Goal: Complete application form

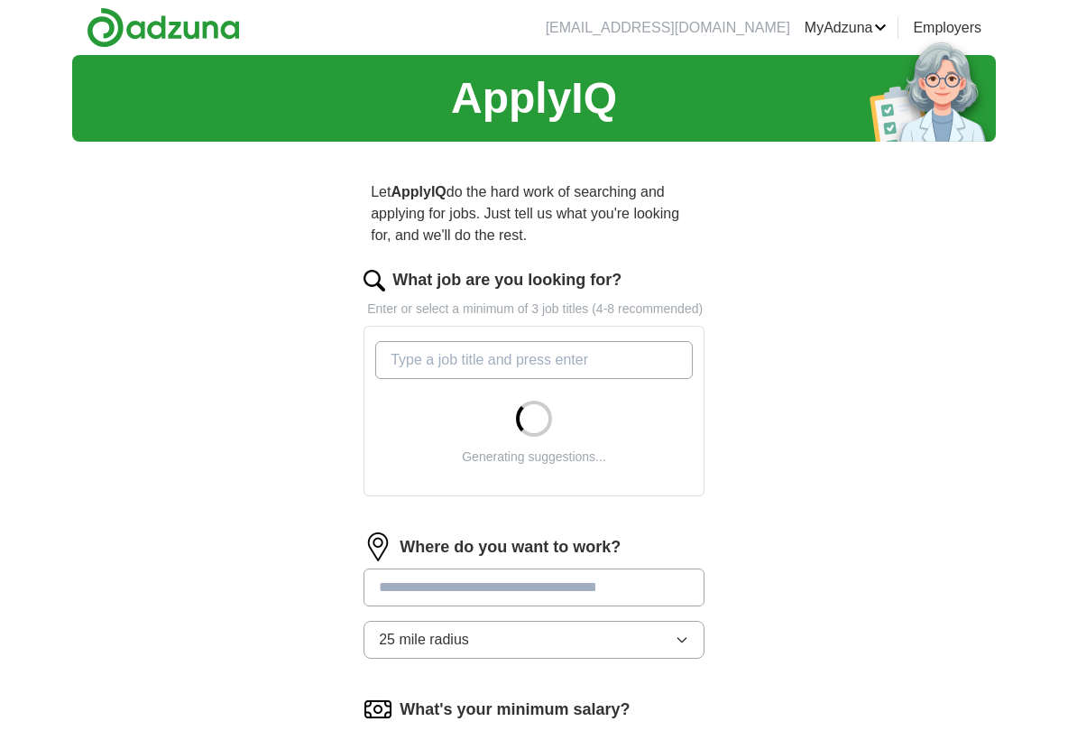
click at [415, 379] on input "What job are you looking for?" at bounding box center [534, 360] width 318 height 38
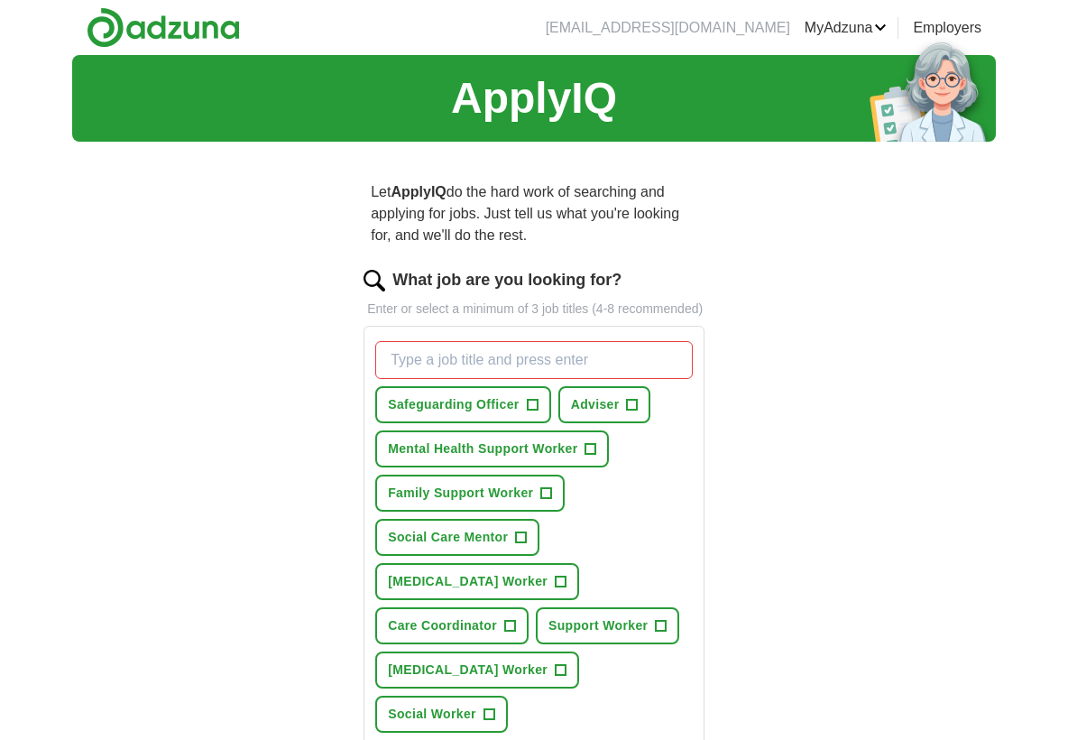
click at [502, 458] on span "Mental Health Support Worker" at bounding box center [483, 448] width 190 height 19
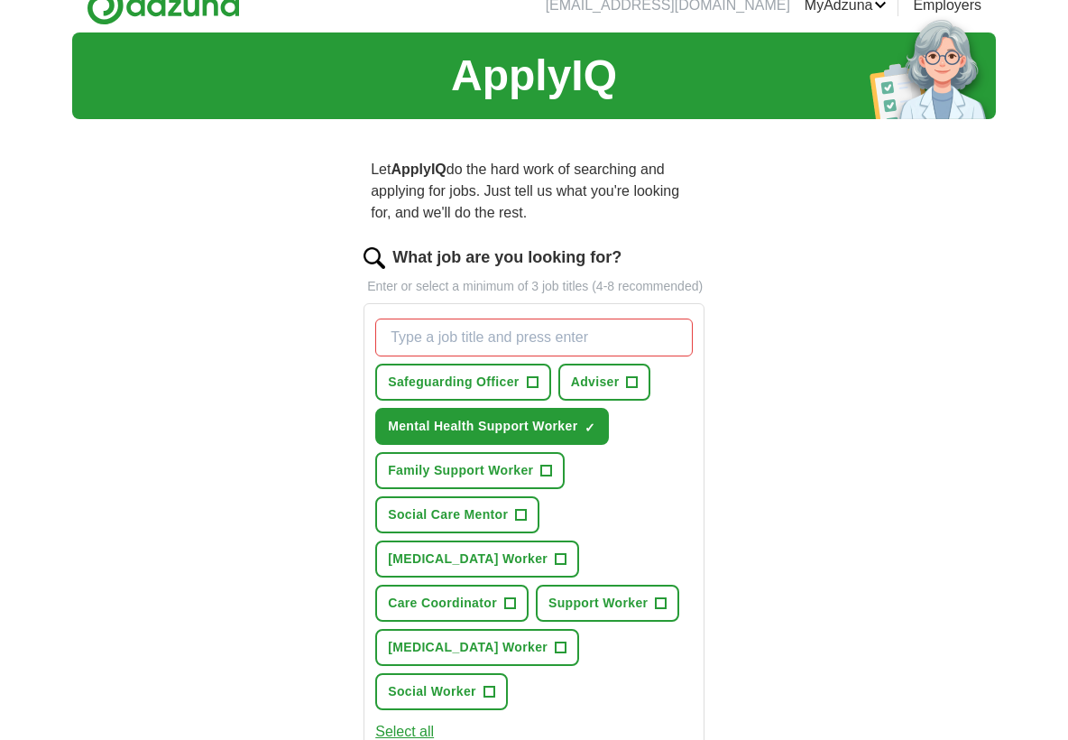
scroll to position [26, 0]
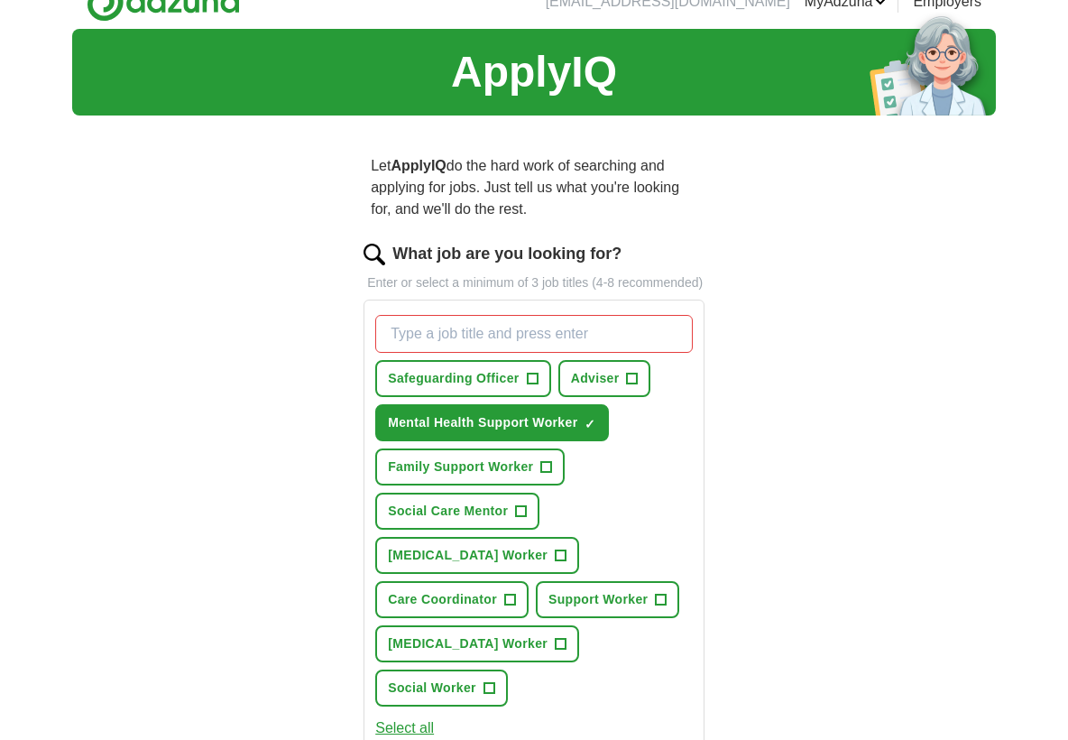
click at [476, 679] on span "Social Worker" at bounding box center [432, 688] width 88 height 19
click at [526, 661] on button "[MEDICAL_DATA] Worker +" at bounding box center [477, 643] width 204 height 37
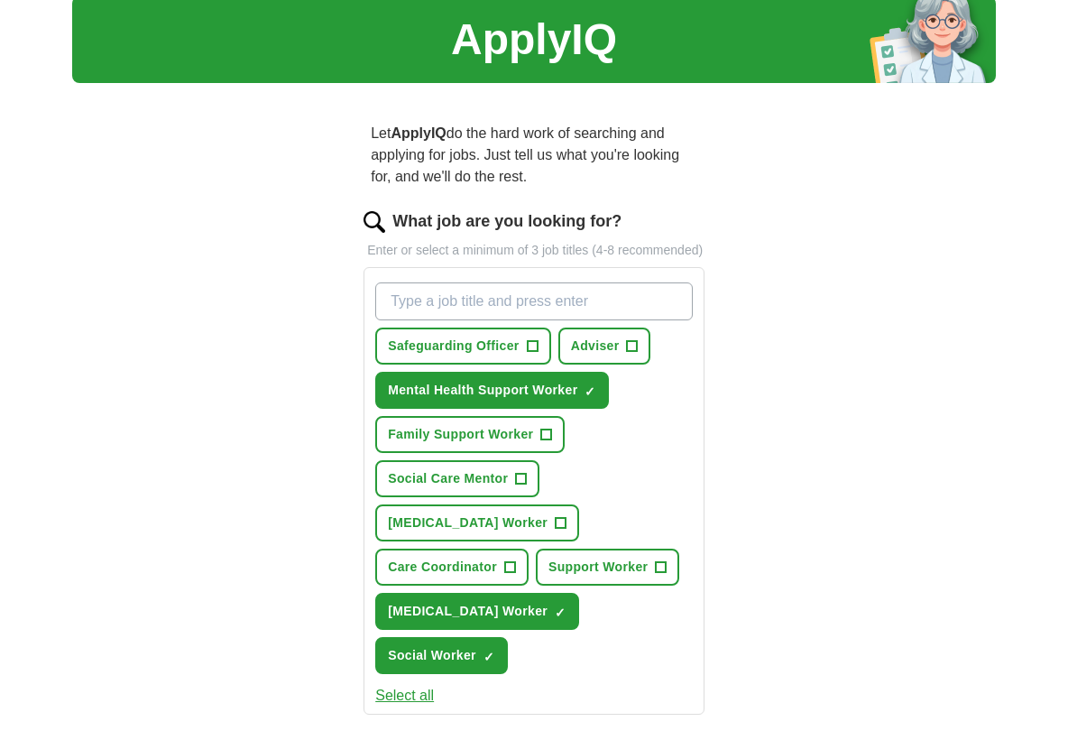
scroll to position [151, 0]
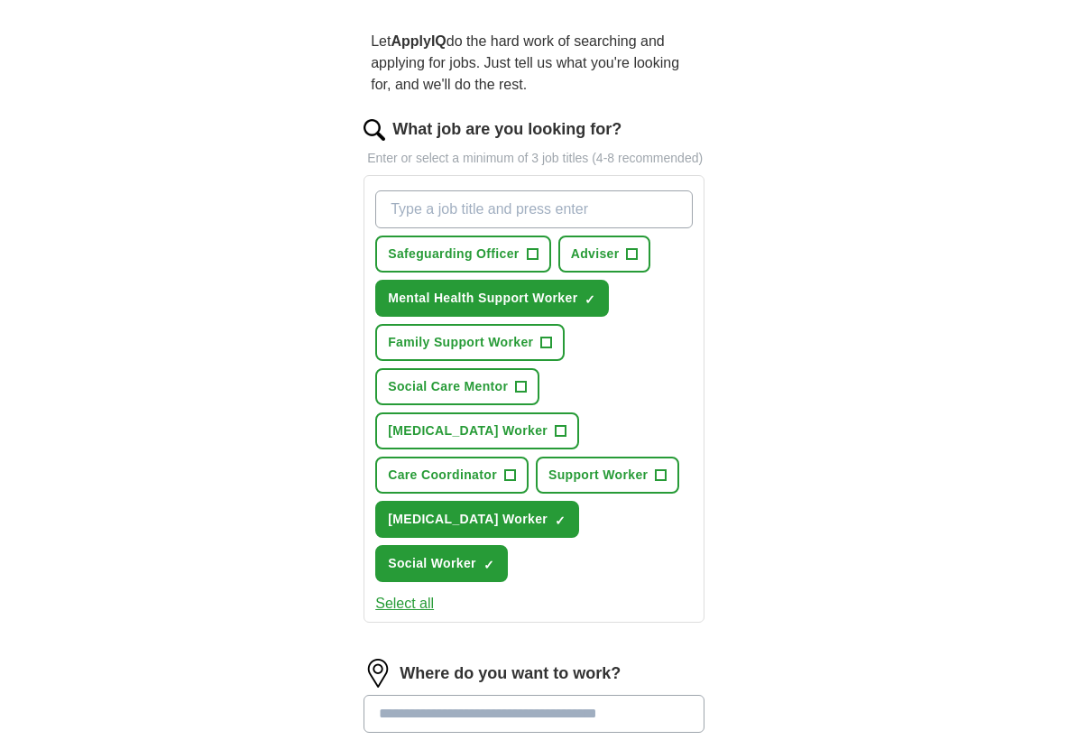
click at [461, 695] on input at bounding box center [534, 714] width 341 height 38
type input "****"
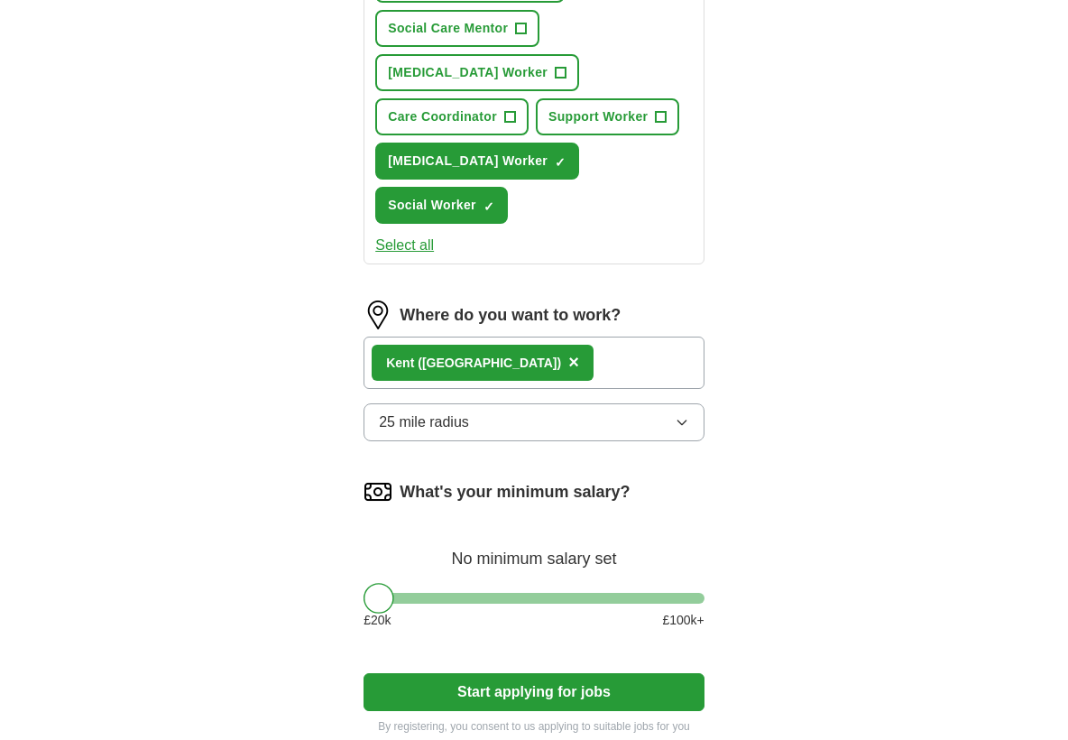
scroll to position [553, 0]
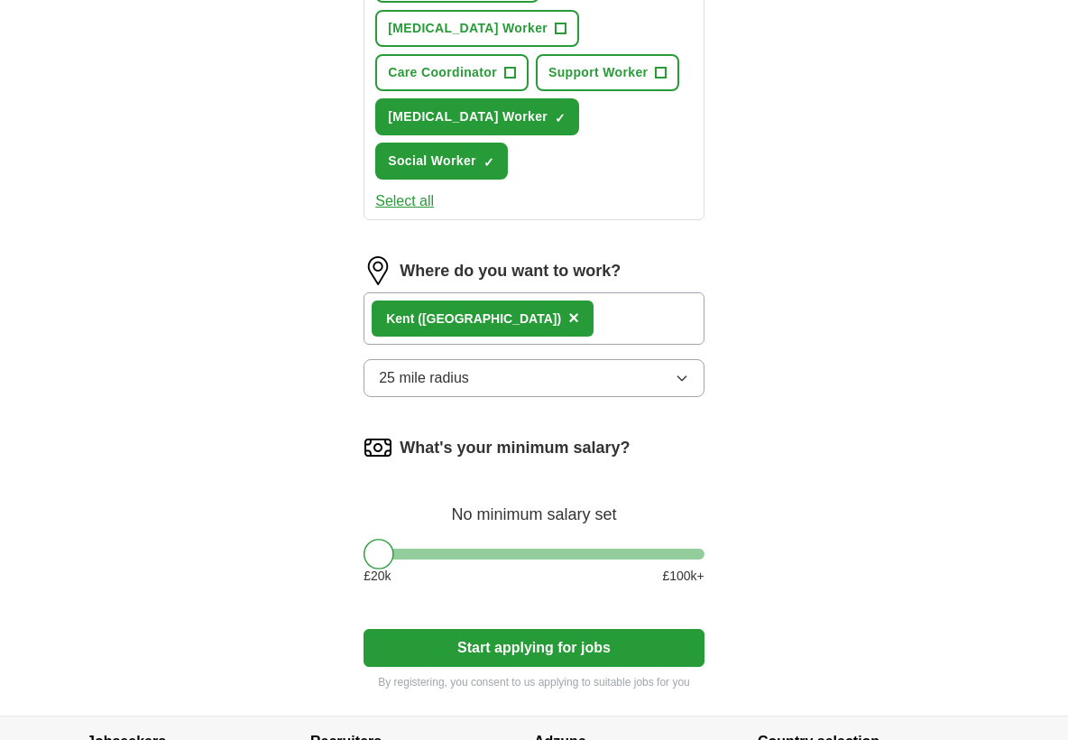
click at [524, 629] on button "Start applying for jobs" at bounding box center [534, 648] width 341 height 38
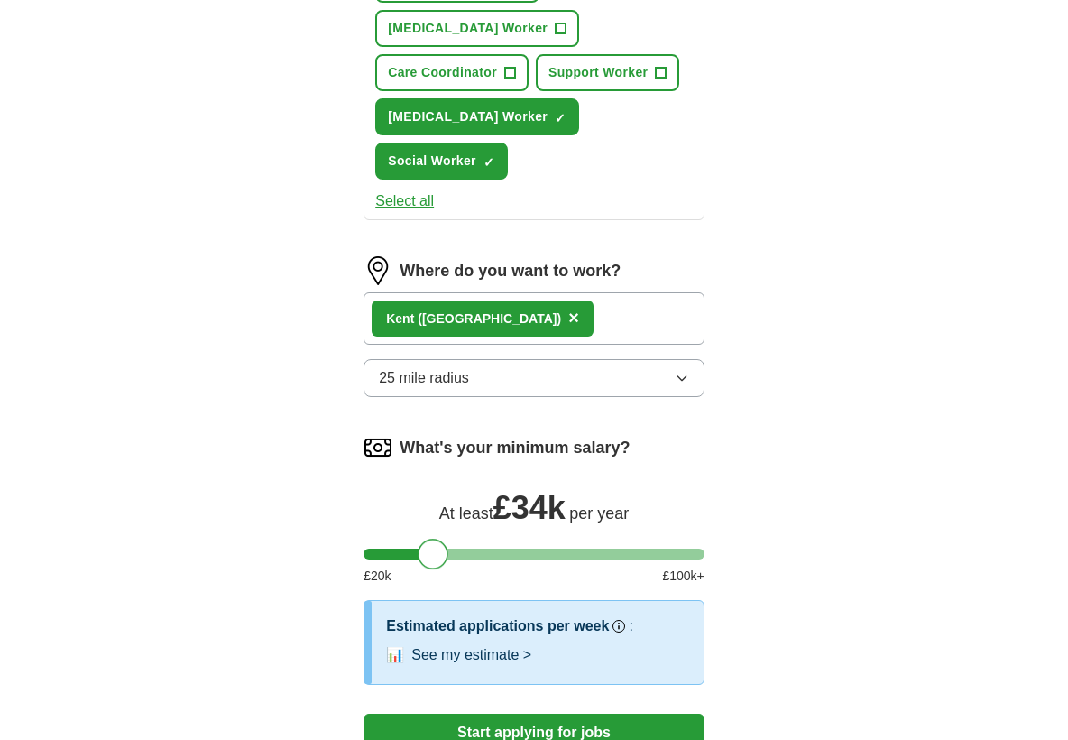
drag, startPoint x: 382, startPoint y: 528, endPoint x: 436, endPoint y: 530, distance: 54.2
click at [436, 539] on div at bounding box center [433, 554] width 31 height 31
click at [492, 714] on button "Start applying for jobs" at bounding box center [534, 733] width 341 height 38
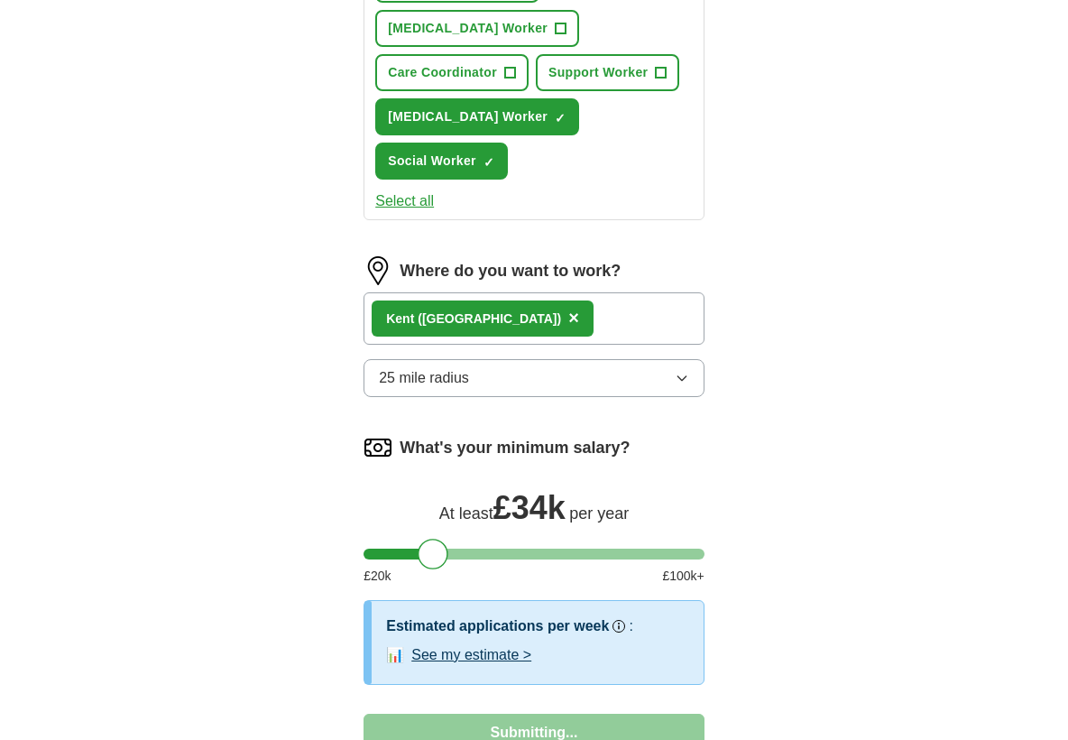
select select "**"
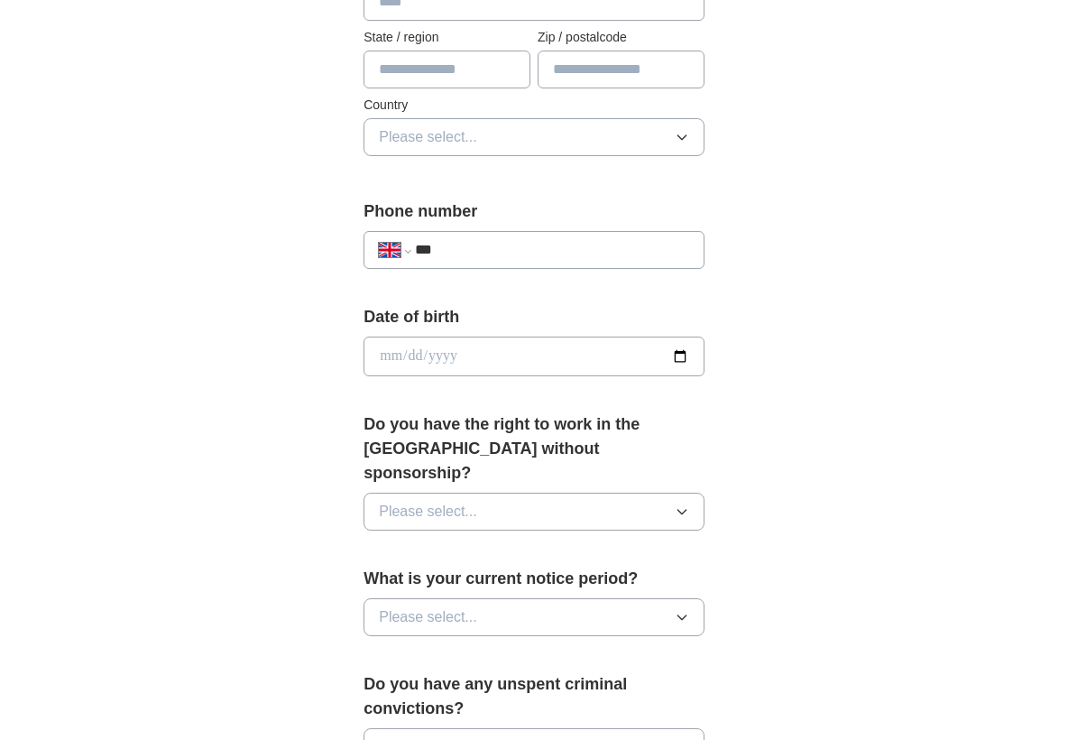
scroll to position [0, 0]
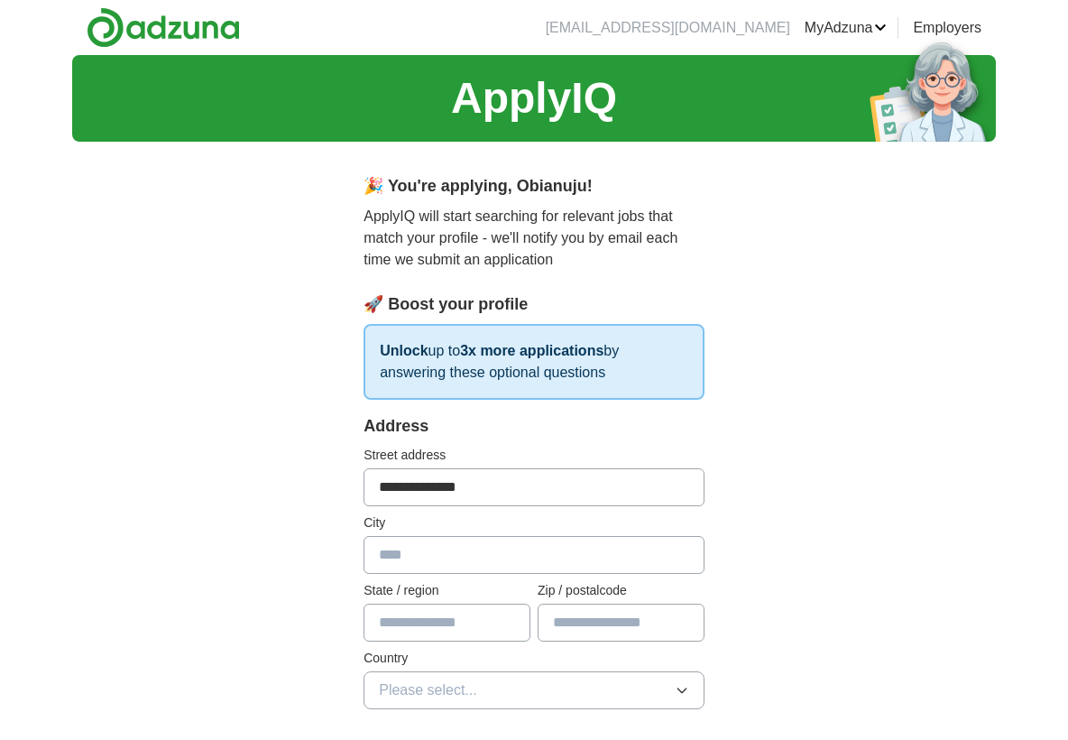
type input "**********"
type input "*******"
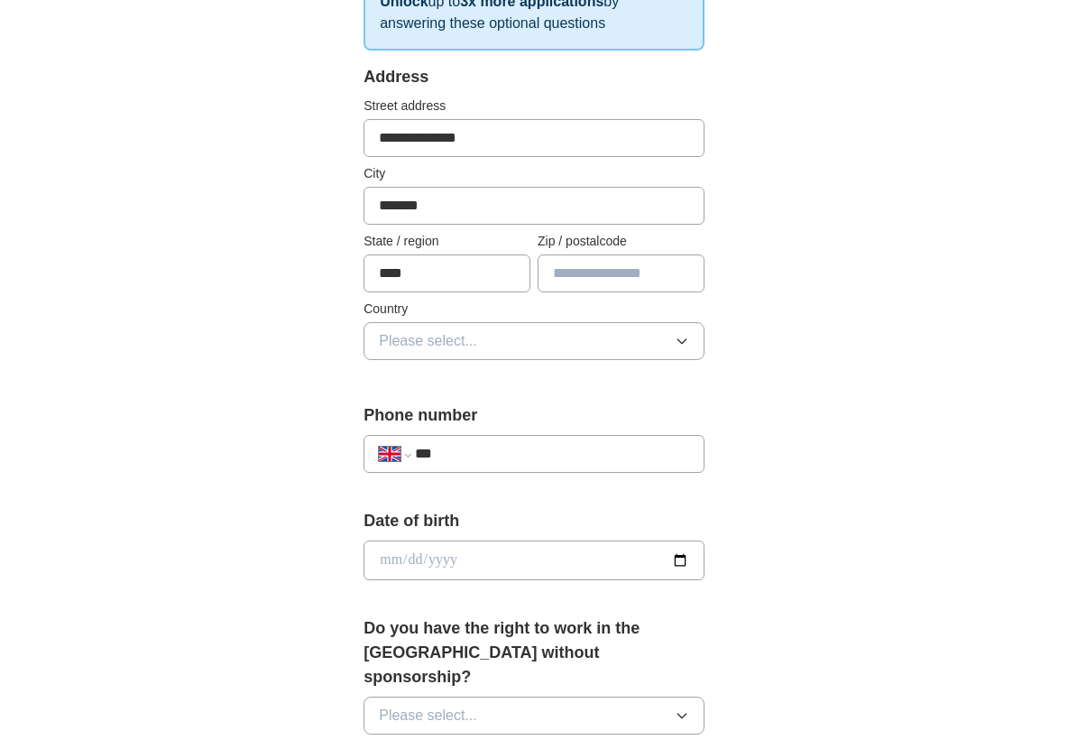
scroll to position [543, 0]
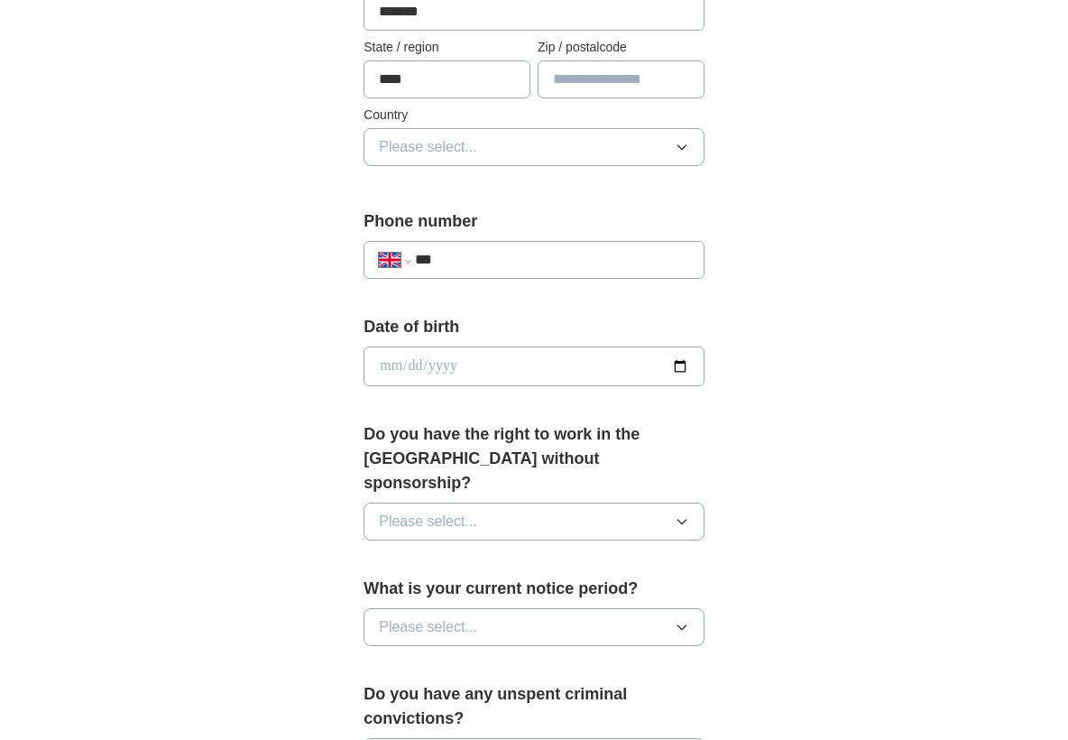
type input "****"
click at [680, 142] on icon "button" at bounding box center [682, 147] width 14 height 14
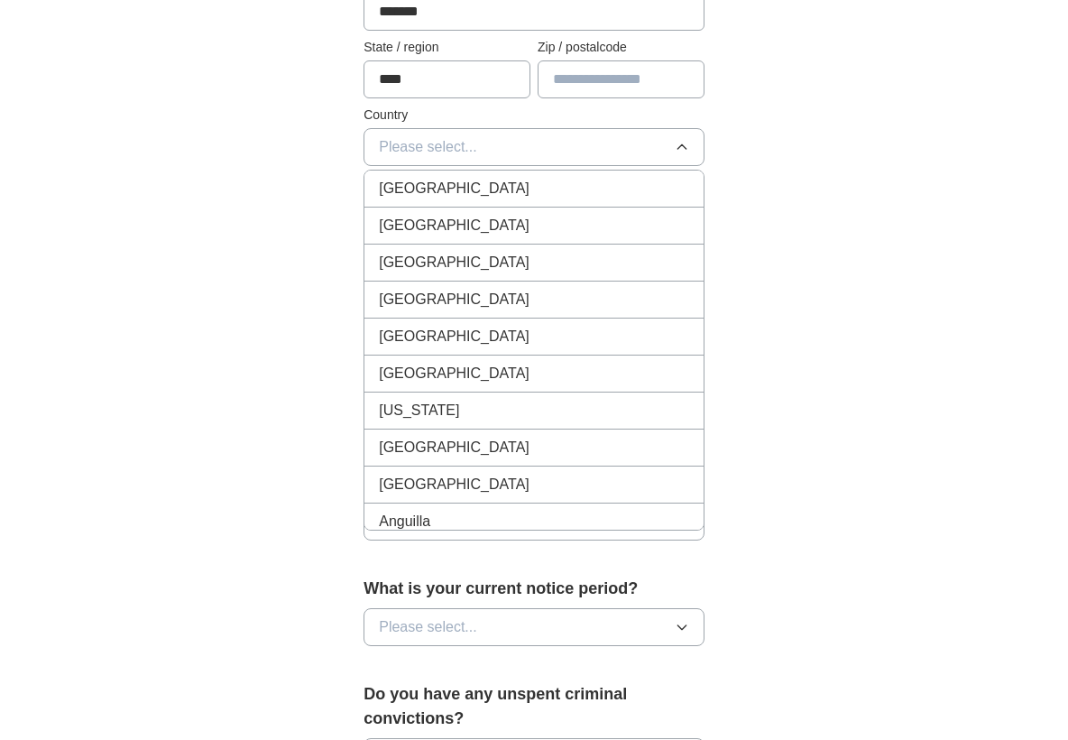
click at [519, 194] on div "[GEOGRAPHIC_DATA]" at bounding box center [534, 189] width 310 height 22
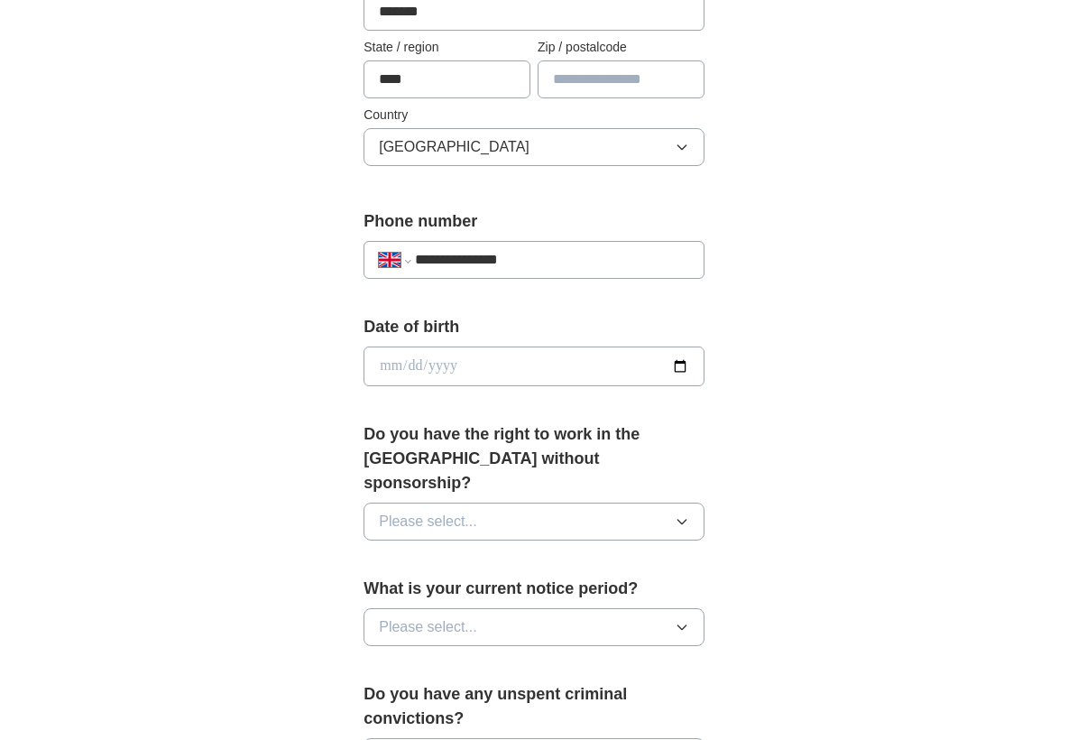
type input "**********"
click at [457, 365] on input "date" at bounding box center [534, 367] width 341 height 40
click at [689, 608] on button "Please select..." at bounding box center [534, 627] width 341 height 38
click at [680, 620] on icon "button" at bounding box center [682, 627] width 14 height 14
click at [677, 620] on icon "button" at bounding box center [682, 627] width 14 height 14
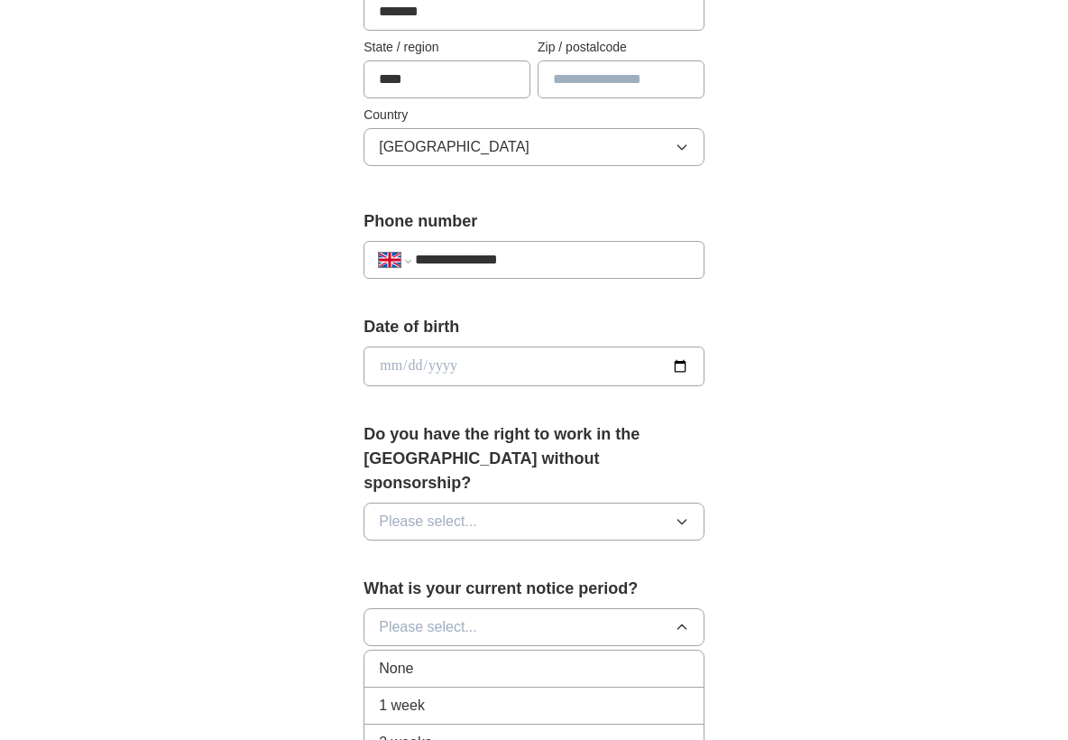
click at [464, 658] on div "None" at bounding box center [534, 669] width 310 height 22
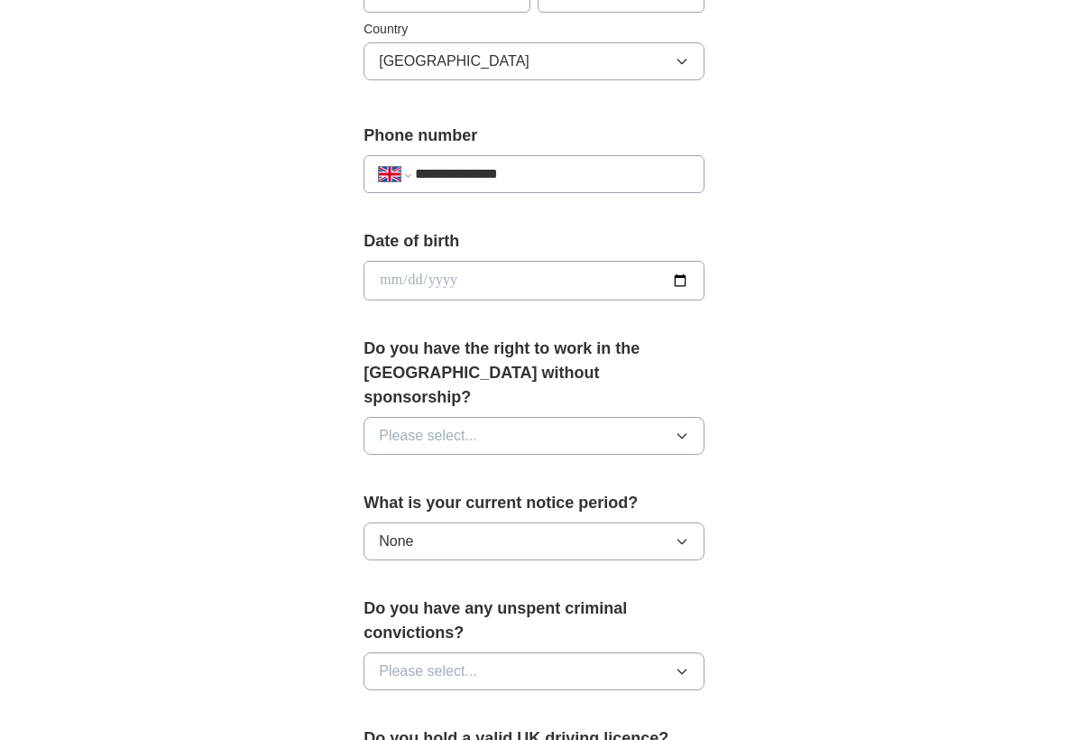
scroll to position [689, 0]
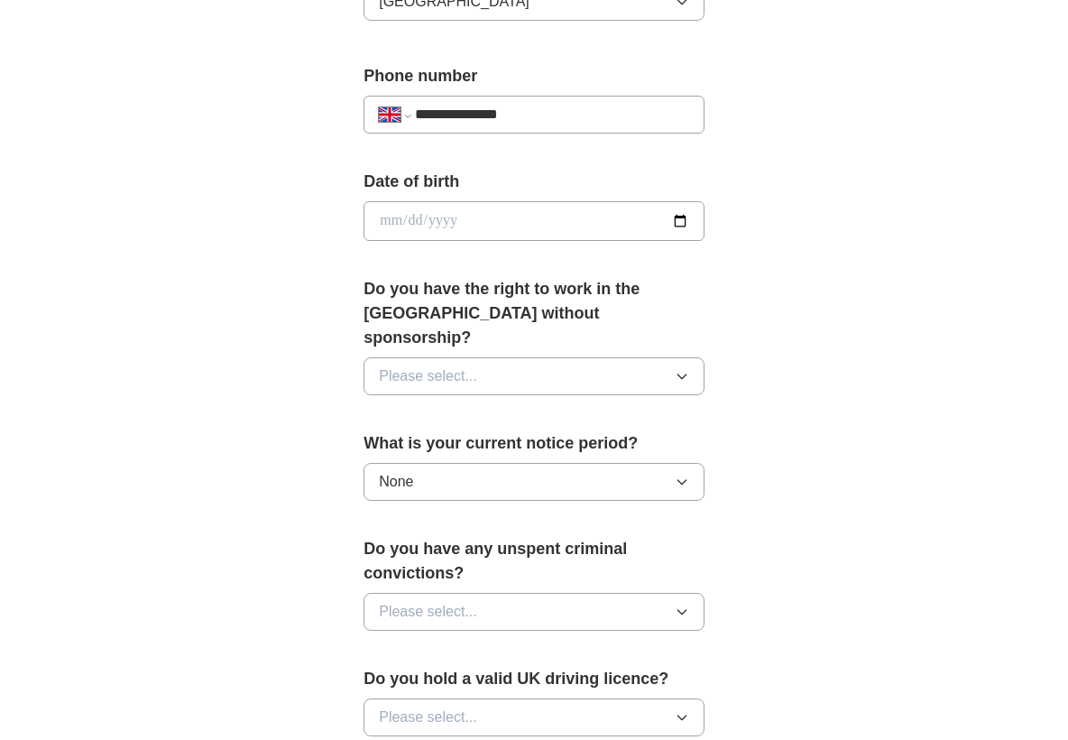
click at [680, 605] on icon "button" at bounding box center [682, 612] width 14 height 14
click at [505, 643] on div "Yes" at bounding box center [534, 654] width 310 height 22
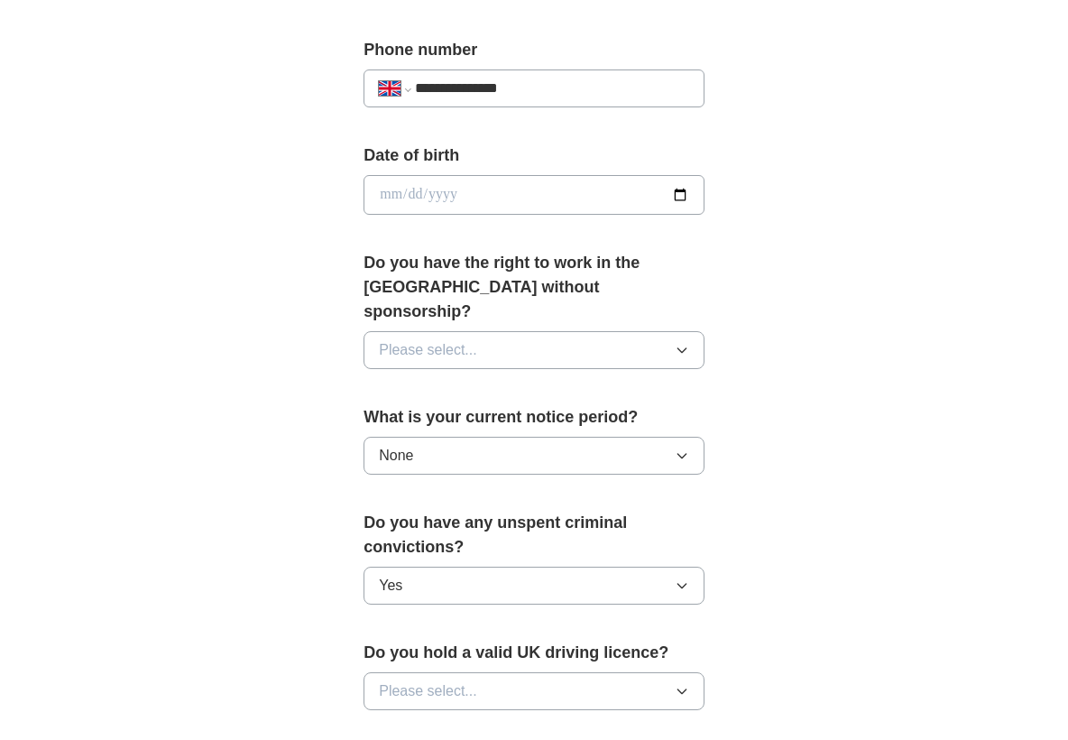
scroll to position [718, 0]
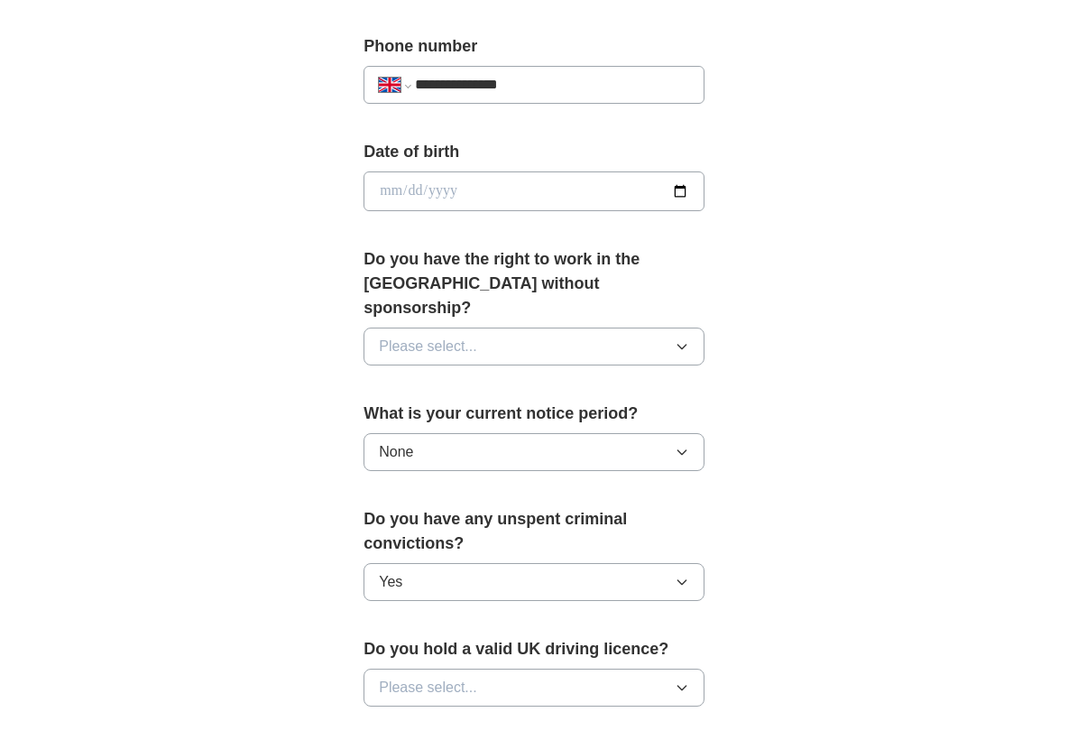
click at [676, 680] on icon "button" at bounding box center [682, 687] width 14 height 14
click at [472, 711] on li "Yes" at bounding box center [534, 729] width 339 height 37
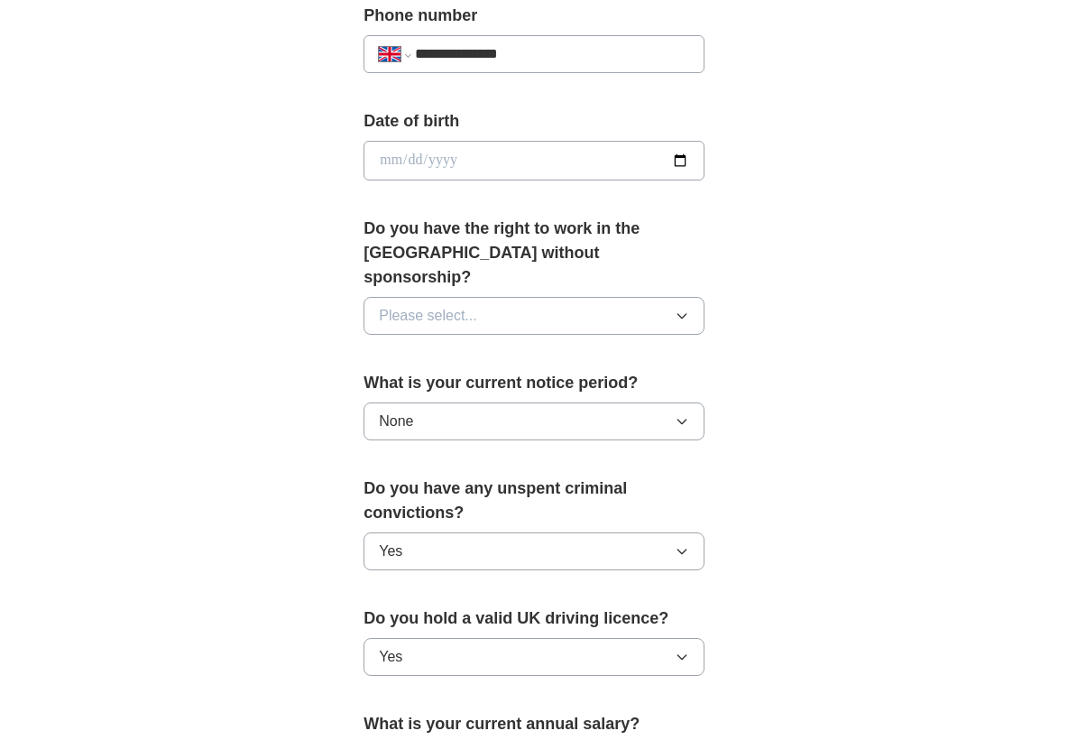
scroll to position [976, 0]
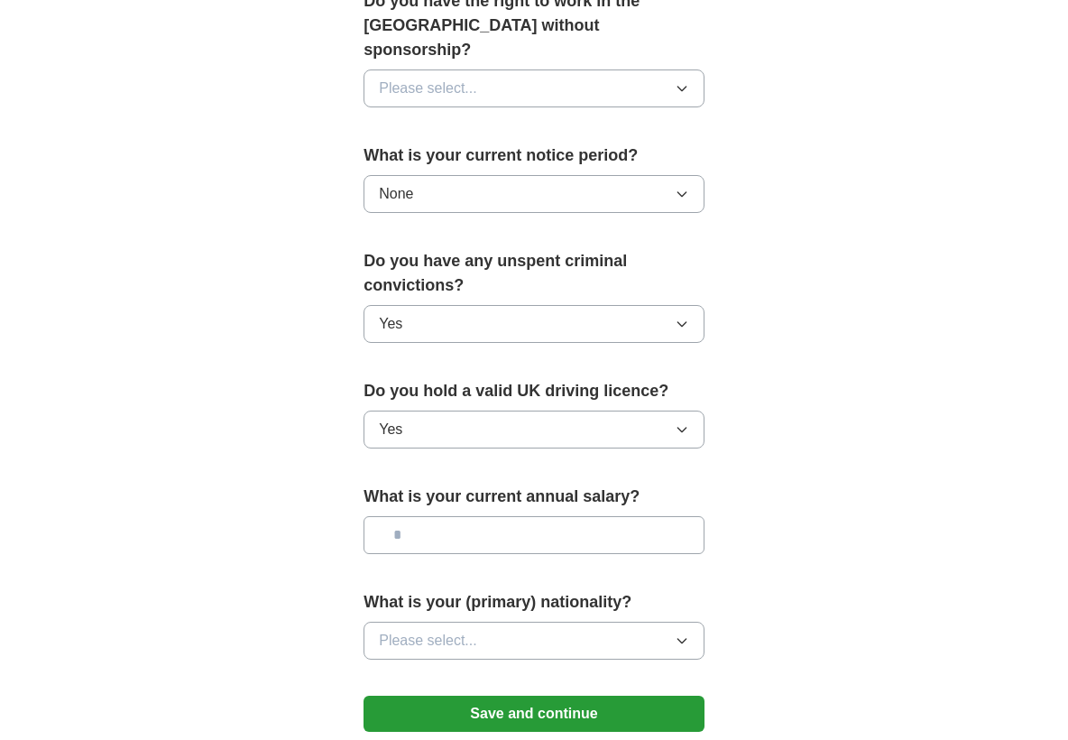
click at [685, 634] on icon "button" at bounding box center [682, 641] width 14 height 14
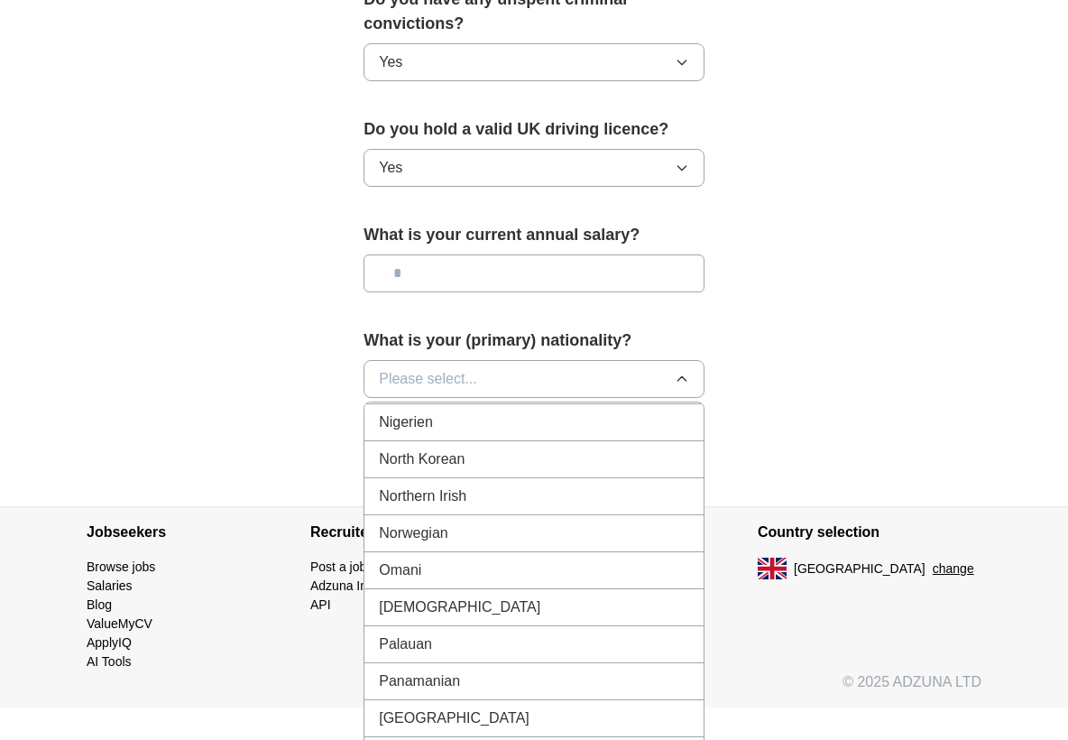
scroll to position [4778, 0]
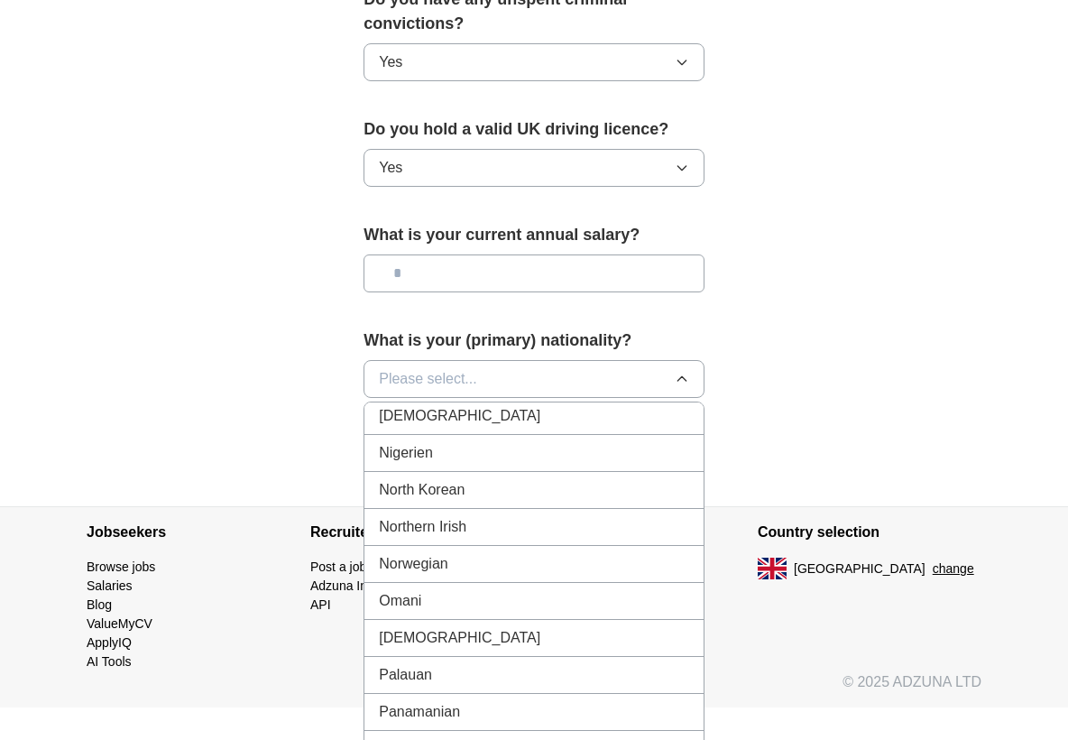
click at [438, 405] on div "[DEMOGRAPHIC_DATA]" at bounding box center [534, 416] width 310 height 22
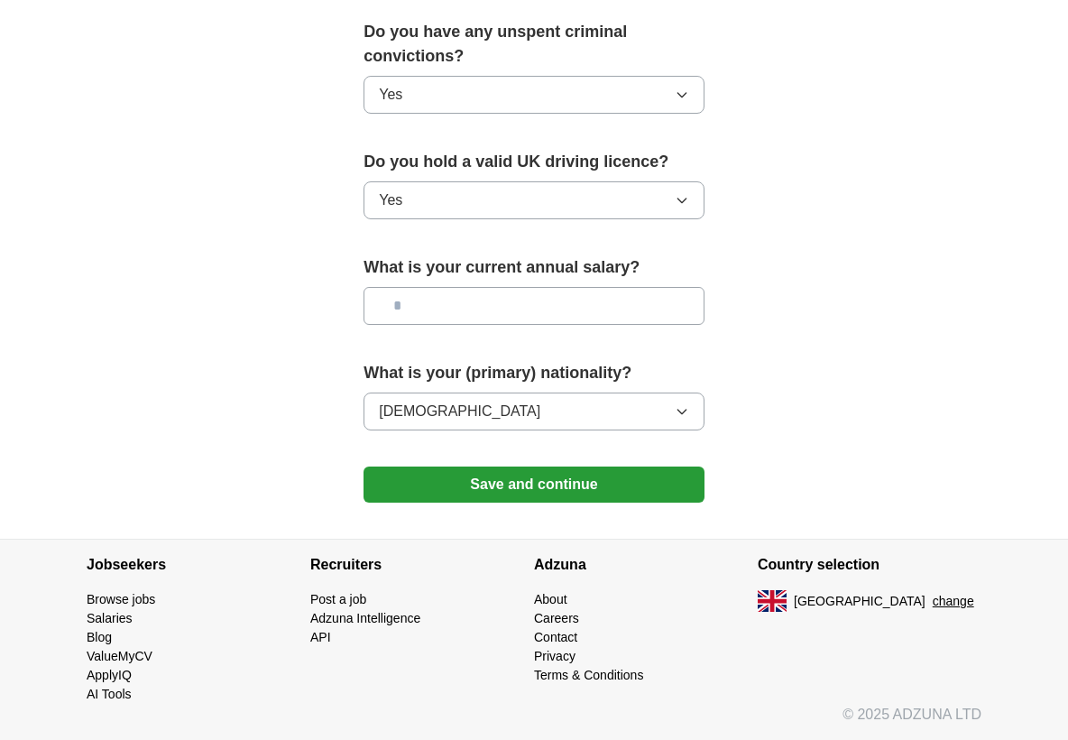
scroll to position [1183, 0]
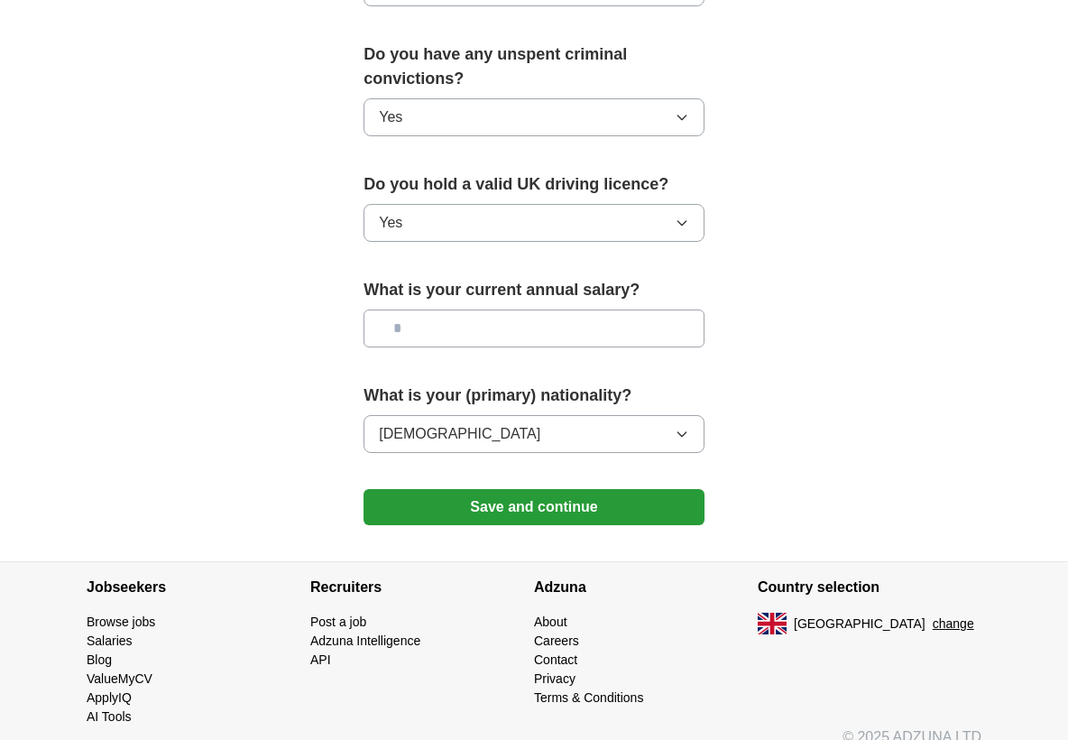
click at [677, 110] on icon "button" at bounding box center [682, 117] width 14 height 14
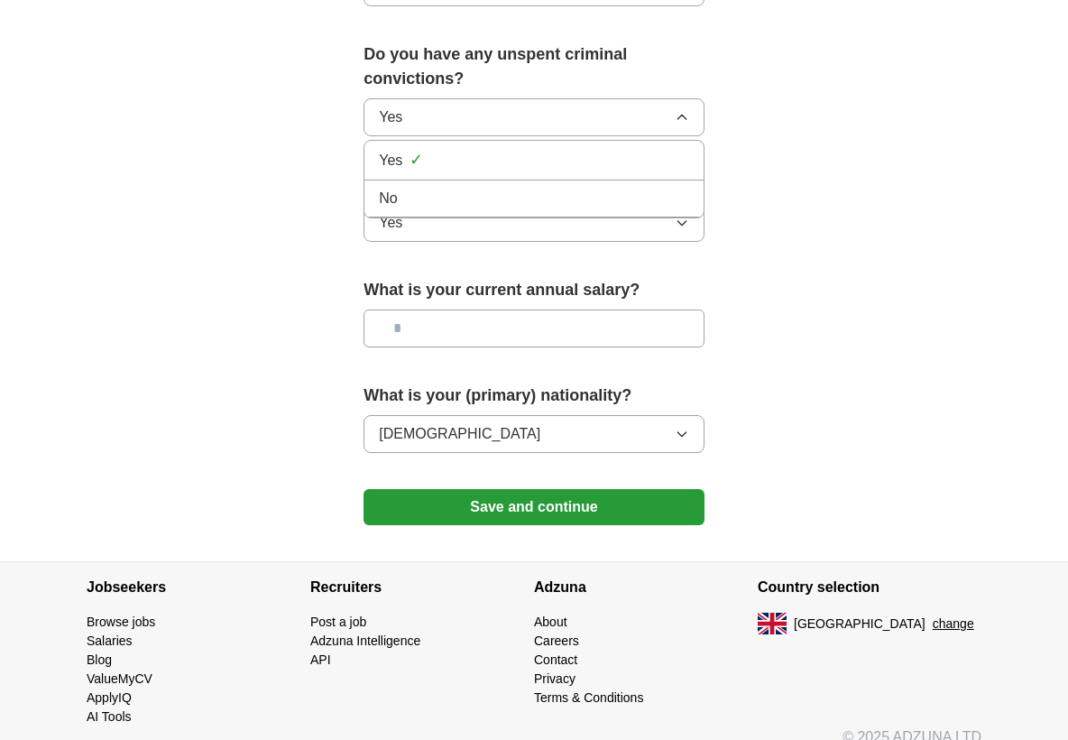
click at [436, 188] on div "No" at bounding box center [534, 199] width 310 height 22
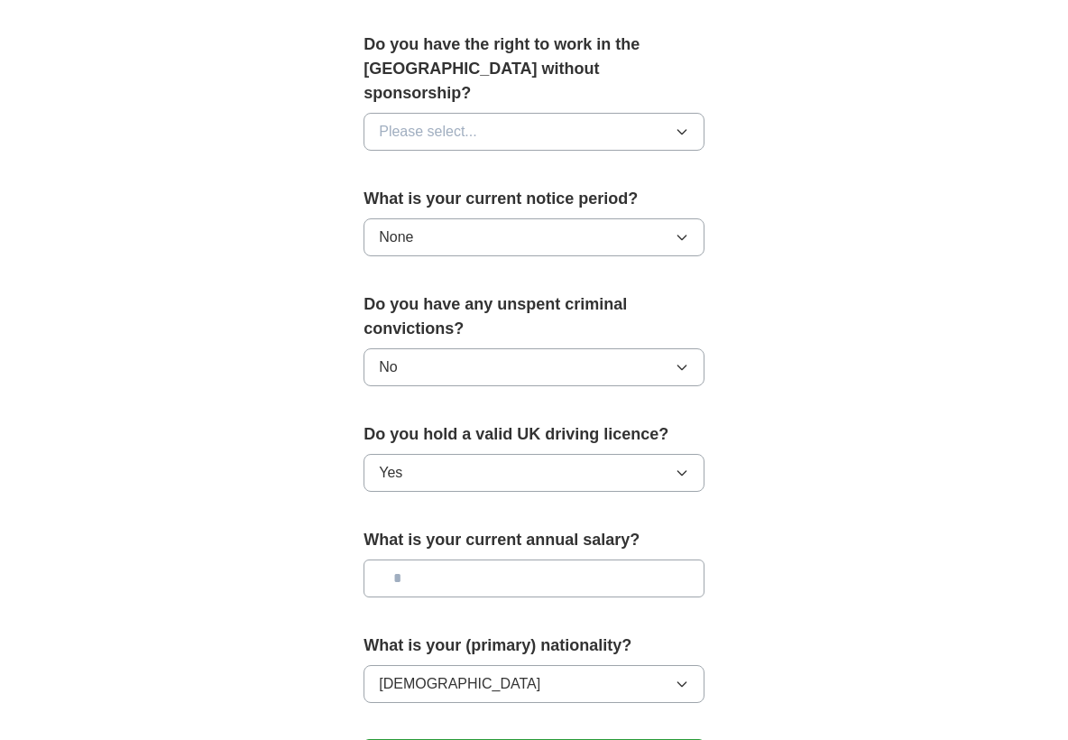
scroll to position [930, 0]
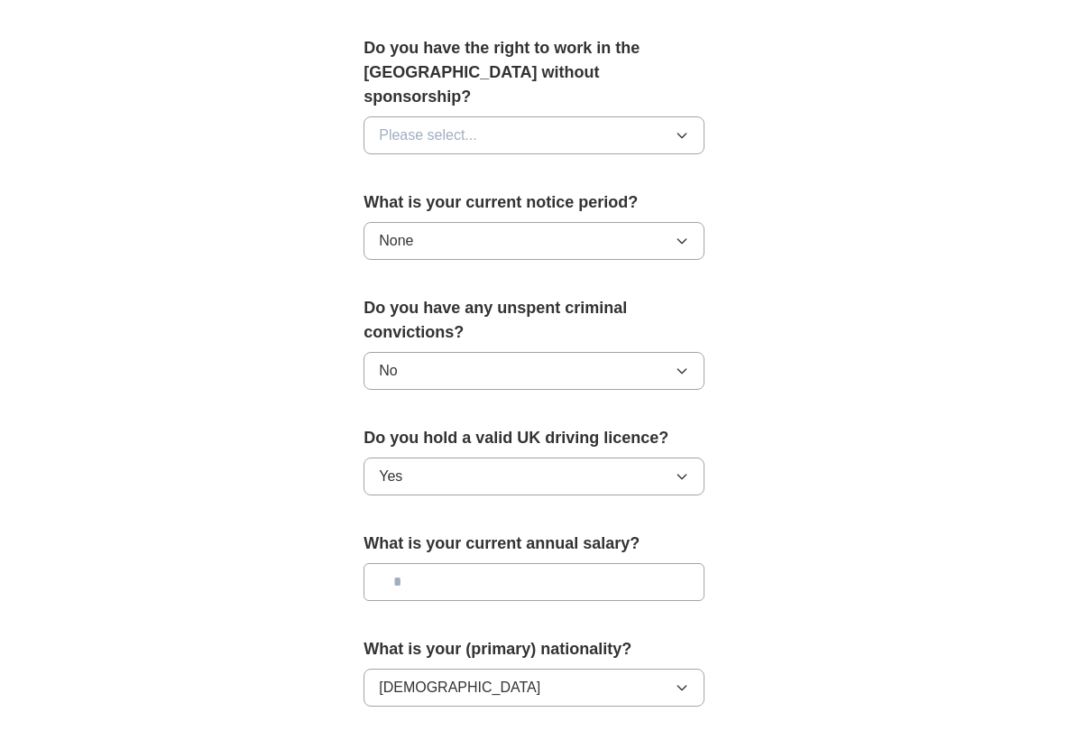
click at [686, 128] on icon "button" at bounding box center [682, 135] width 14 height 14
click at [508, 166] on div "Yes" at bounding box center [534, 177] width 310 height 22
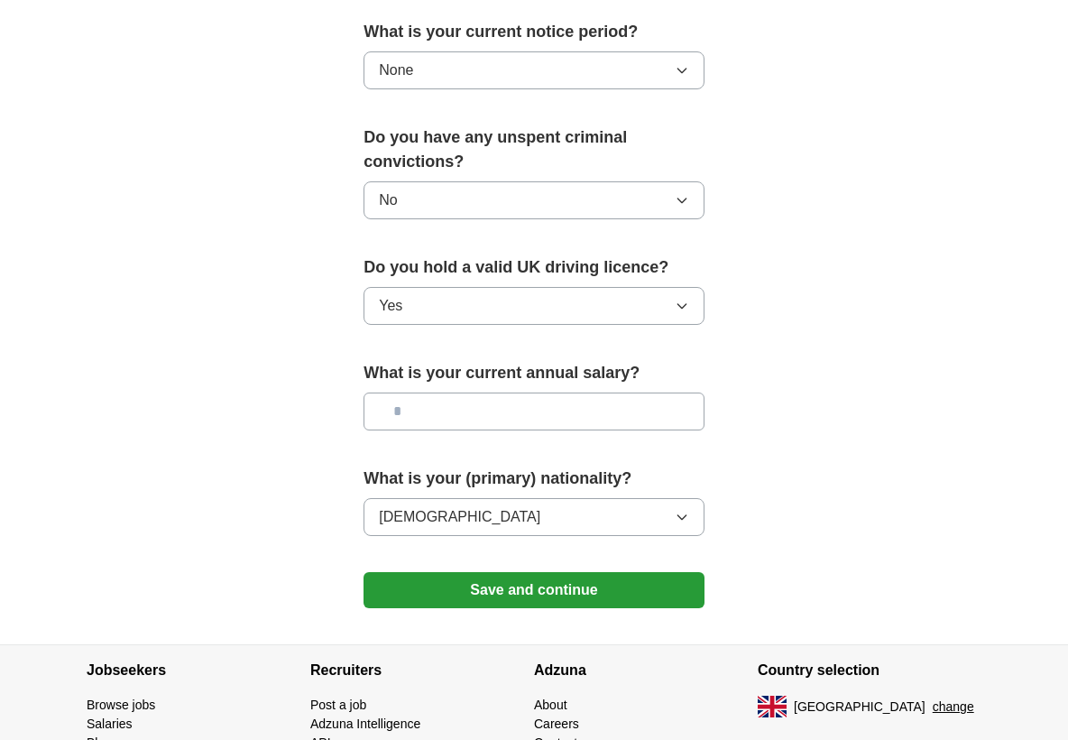
scroll to position [1183, 0]
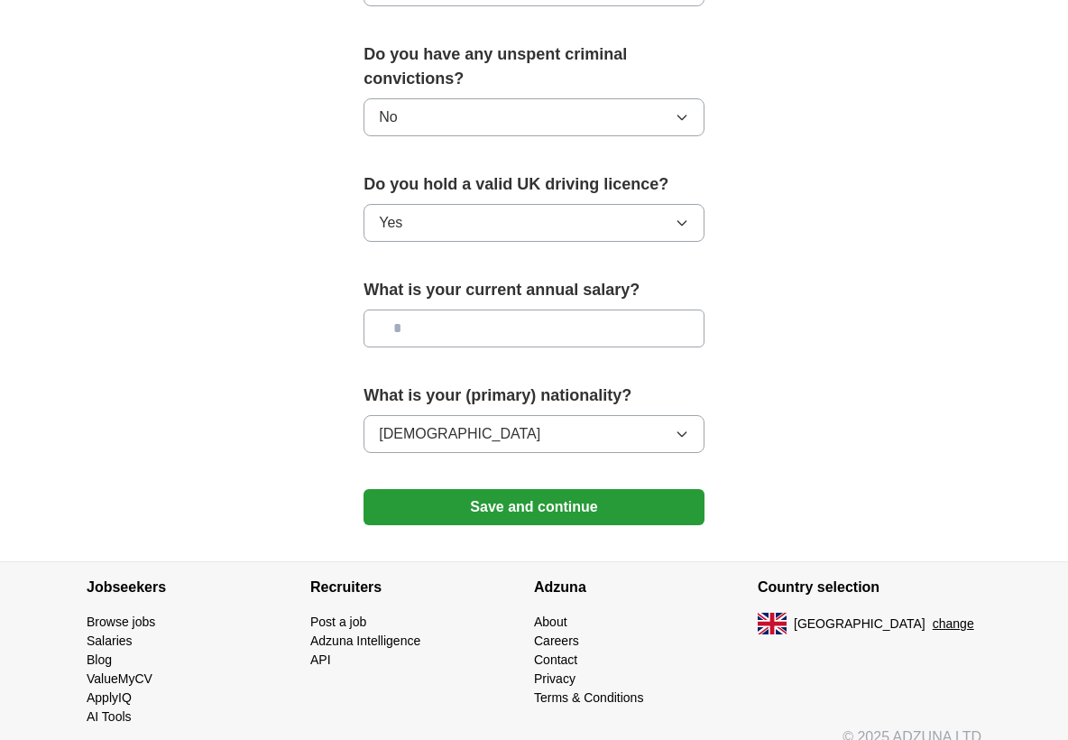
click at [522, 489] on button "Save and continue" at bounding box center [534, 507] width 341 height 36
